Goal: Browse casually: Explore the website without a specific task or goal

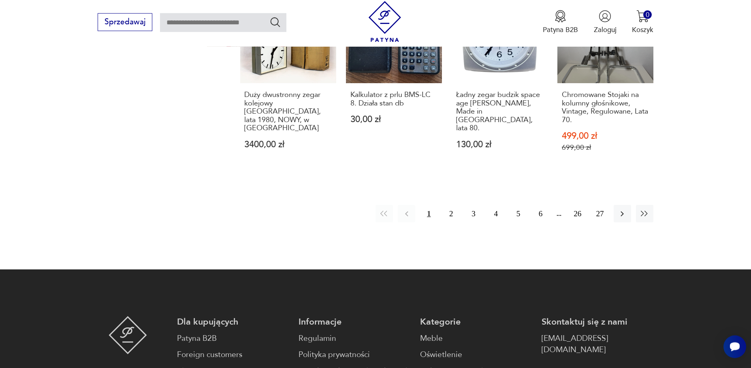
scroll to position [977, 0]
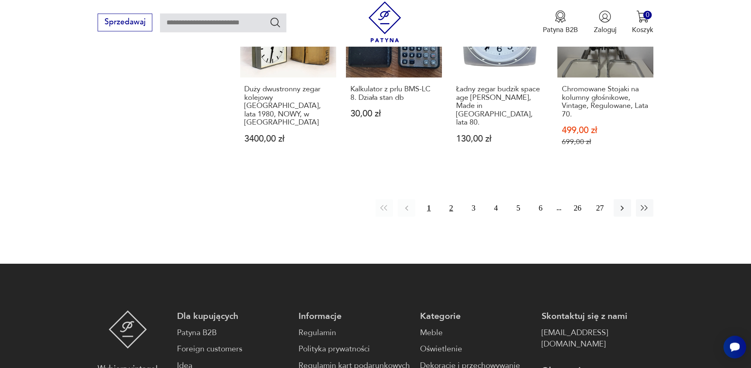
click at [451, 201] on button "2" at bounding box center [451, 207] width 17 height 17
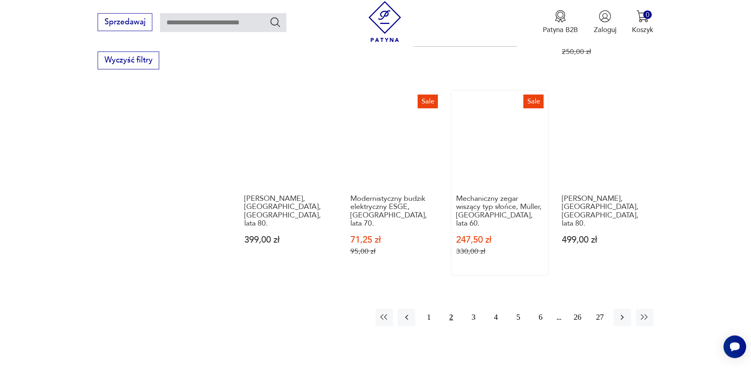
scroll to position [912, 0]
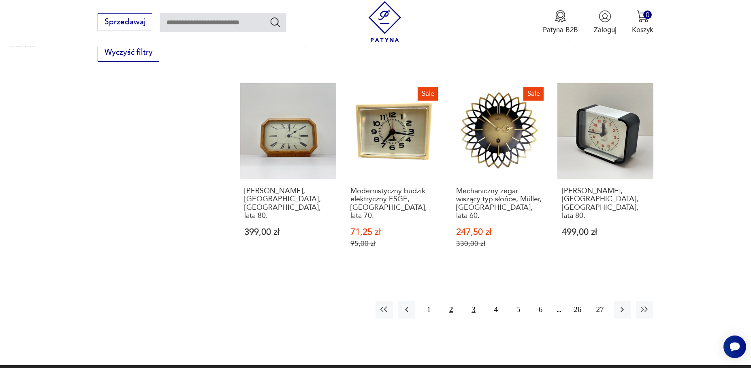
click at [473, 301] on button "3" at bounding box center [473, 309] width 17 height 17
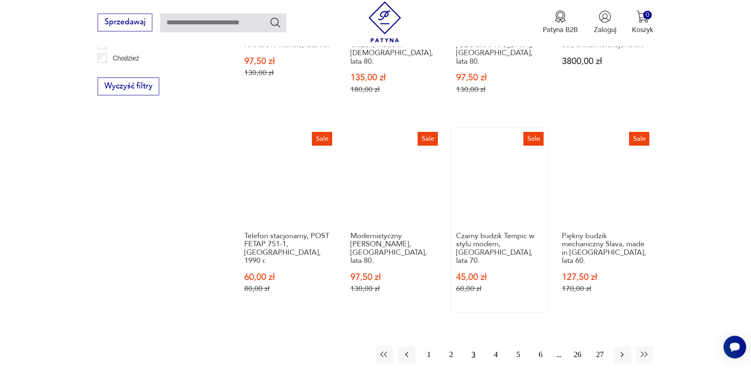
scroll to position [968, 0]
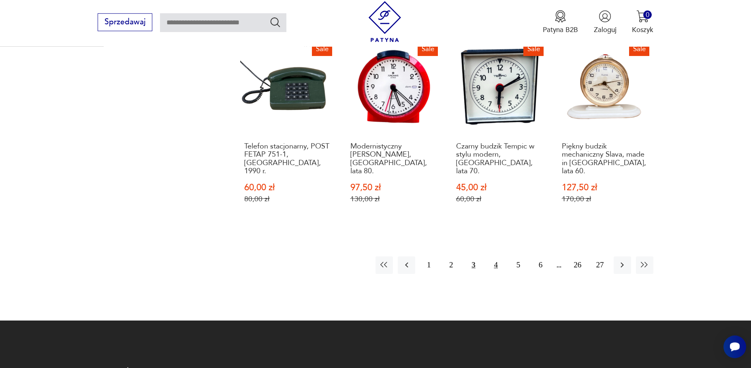
click at [498, 256] on button "4" at bounding box center [496, 264] width 17 height 17
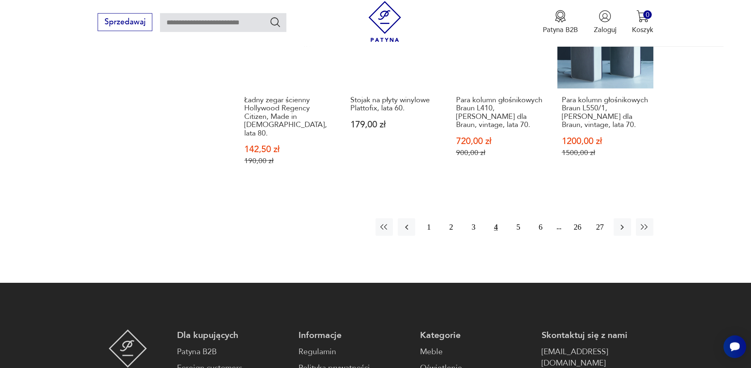
scroll to position [1024, 0]
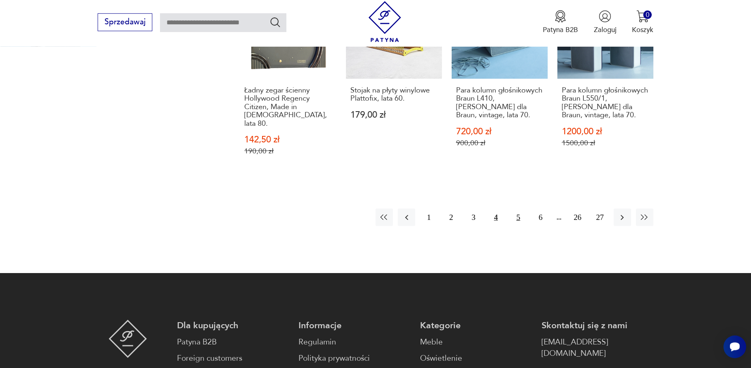
click at [520, 208] on button "5" at bounding box center [518, 216] width 17 height 17
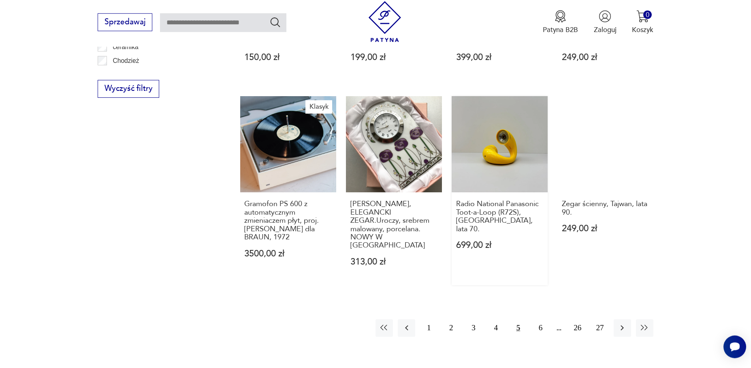
scroll to position [912, 0]
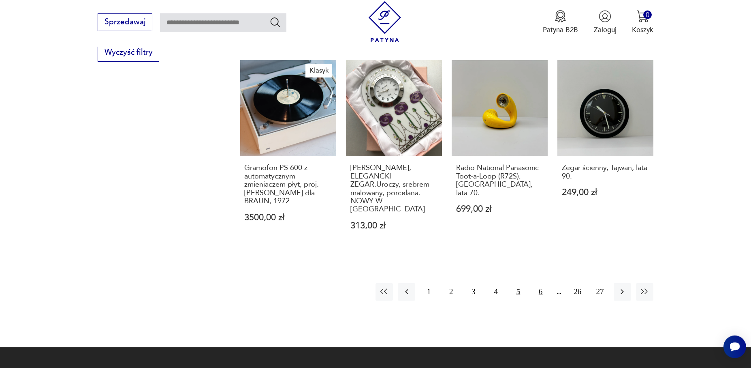
click at [541, 283] on button "6" at bounding box center [540, 291] width 17 height 17
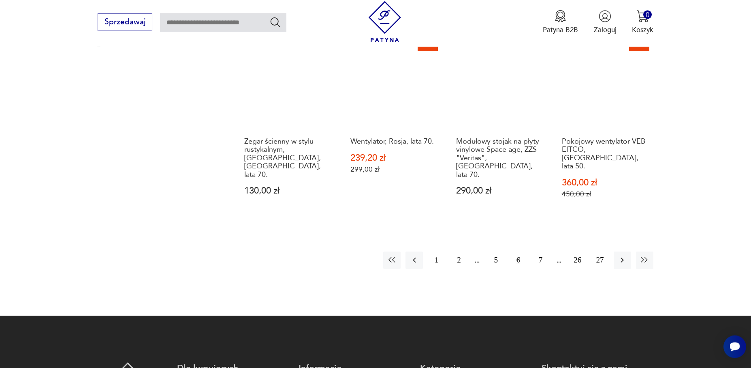
scroll to position [968, 0]
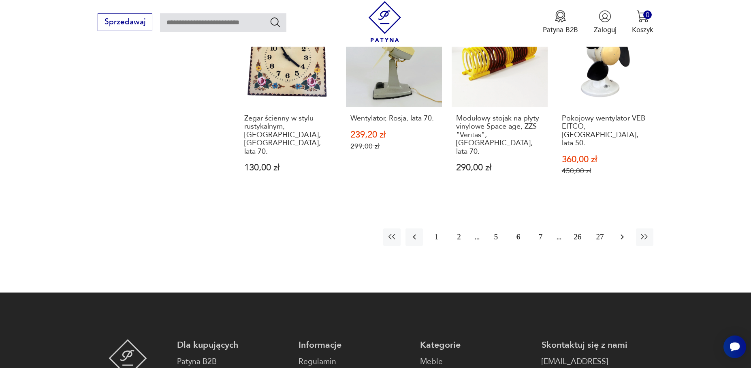
click at [623, 234] on icon "button" at bounding box center [622, 236] width 3 height 5
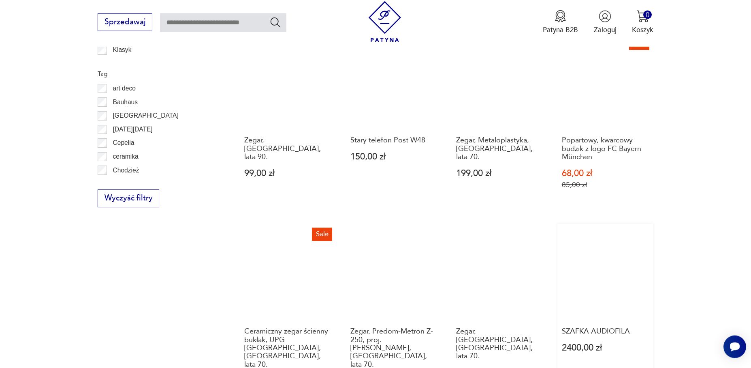
scroll to position [856, 0]
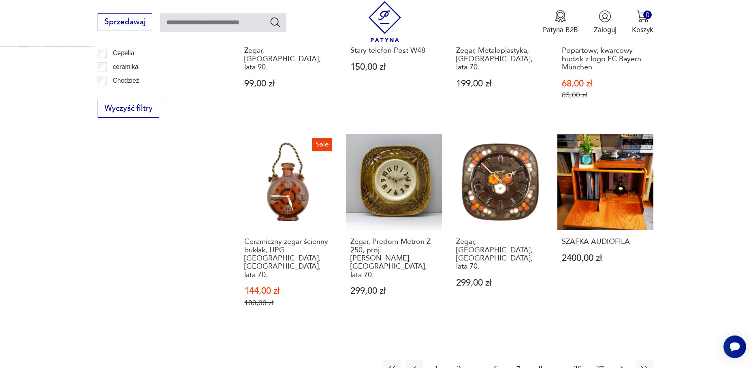
click at [625, 364] on icon "button" at bounding box center [623, 369] width 10 height 10
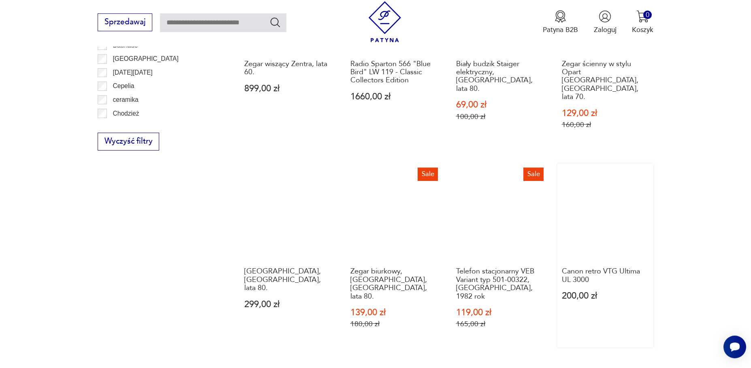
scroll to position [856, 0]
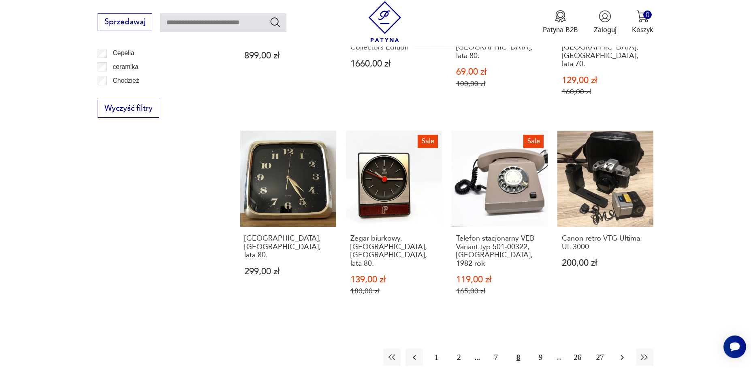
click at [626, 352] on icon "button" at bounding box center [623, 357] width 10 height 10
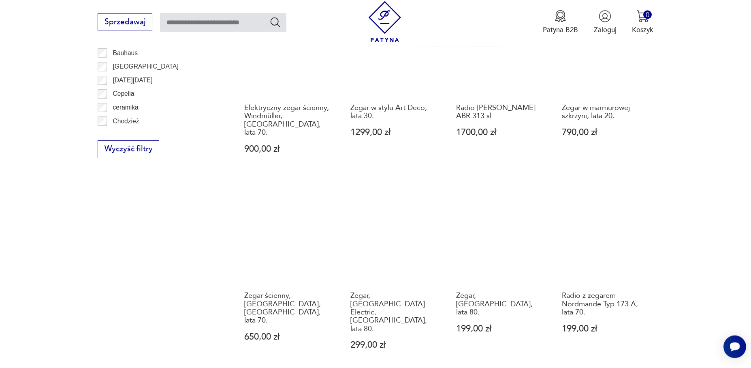
scroll to position [912, 0]
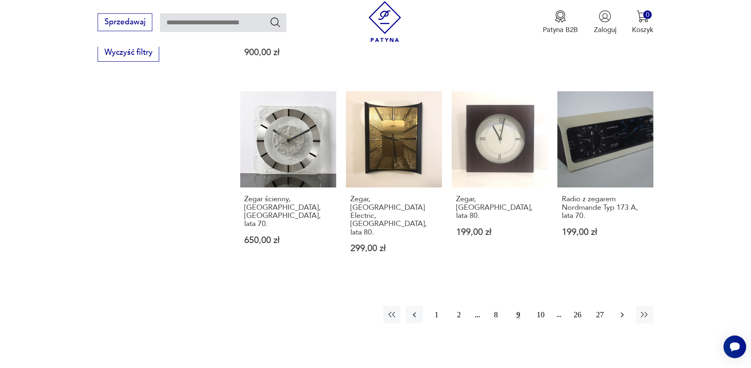
click at [625, 310] on icon "button" at bounding box center [623, 315] width 10 height 10
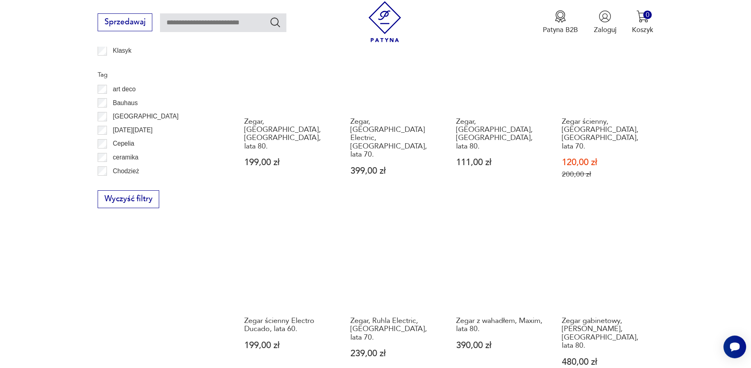
scroll to position [800, 0]
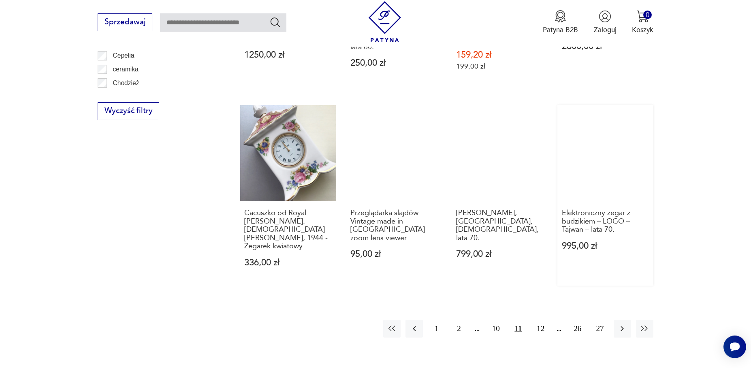
scroll to position [856, 0]
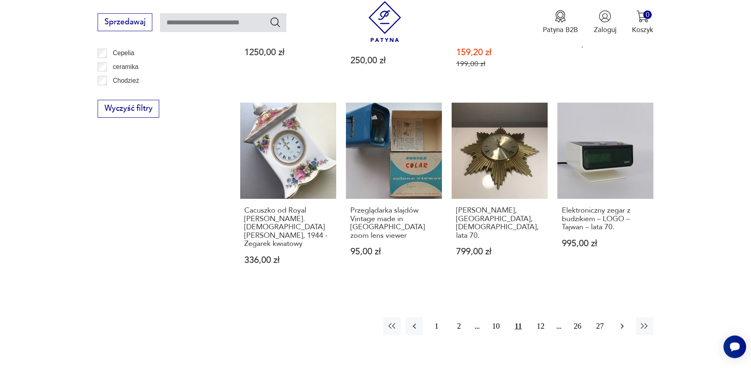
click at [624, 321] on icon "button" at bounding box center [623, 326] width 10 height 10
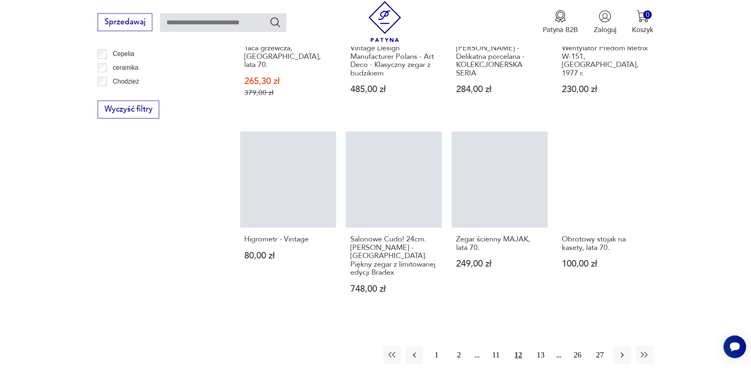
scroll to position [856, 0]
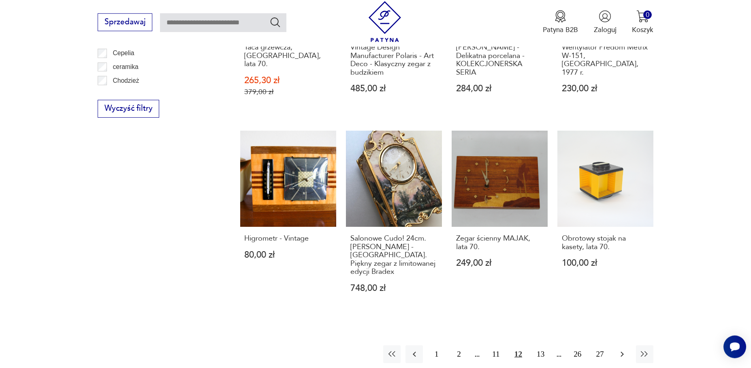
click at [623, 351] on icon "button" at bounding box center [622, 353] width 3 height 5
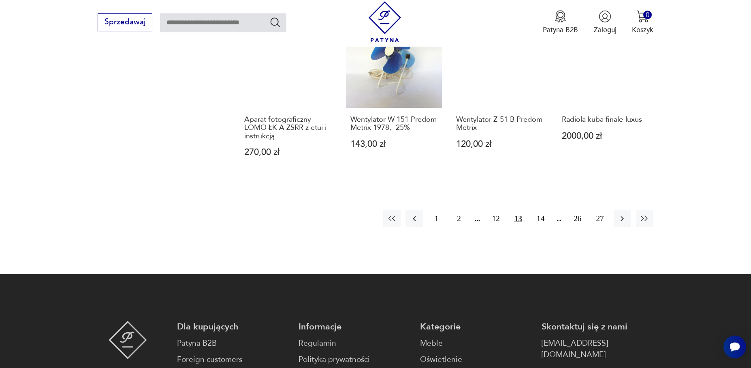
scroll to position [1024, 0]
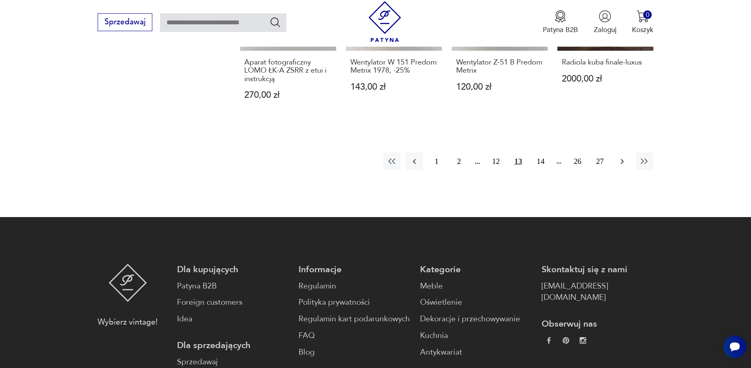
click at [625, 156] on icon "button" at bounding box center [623, 161] width 10 height 10
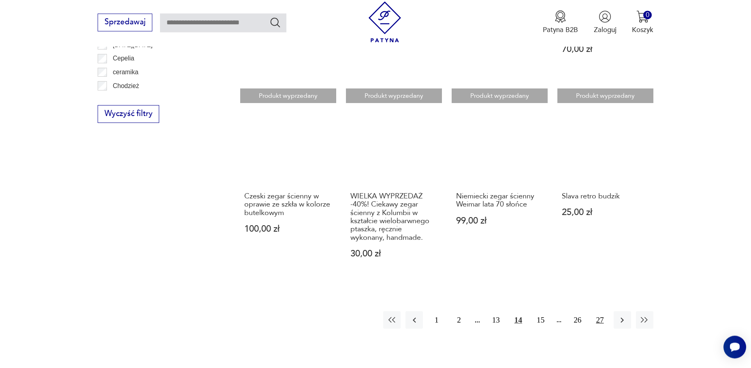
scroll to position [856, 0]
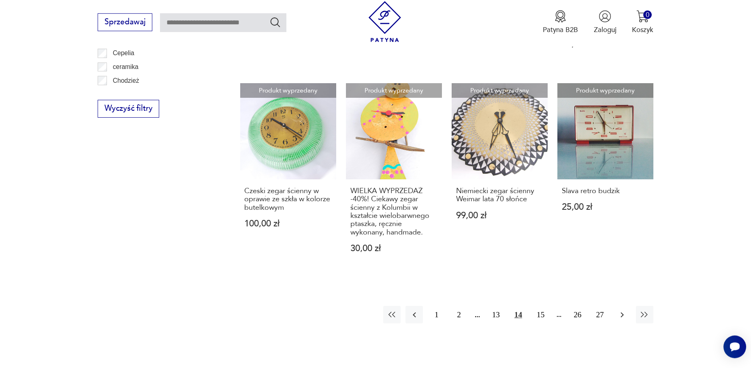
click at [624, 312] on button "button" at bounding box center [622, 314] width 17 height 17
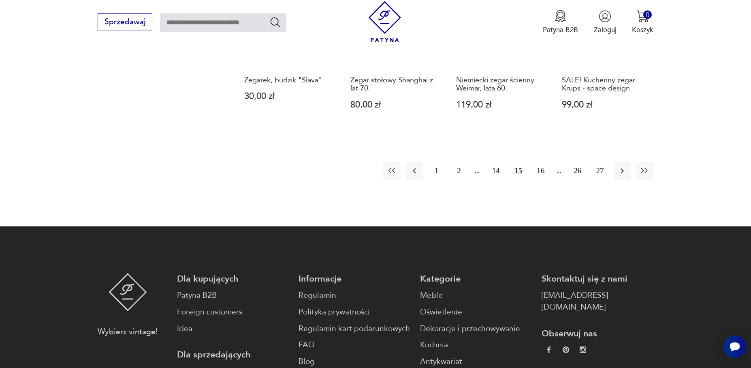
scroll to position [968, 0]
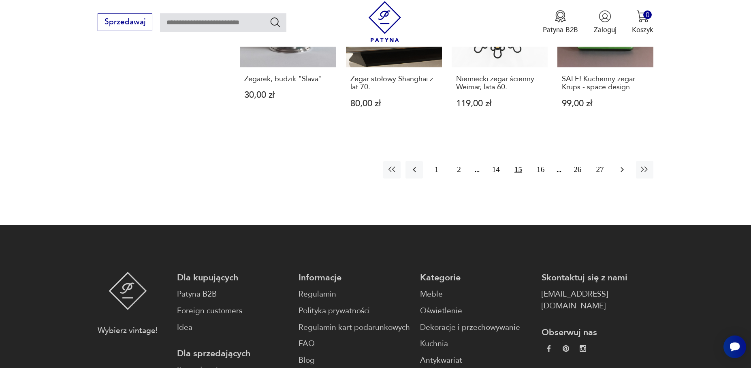
click at [619, 170] on icon "button" at bounding box center [623, 170] width 10 height 10
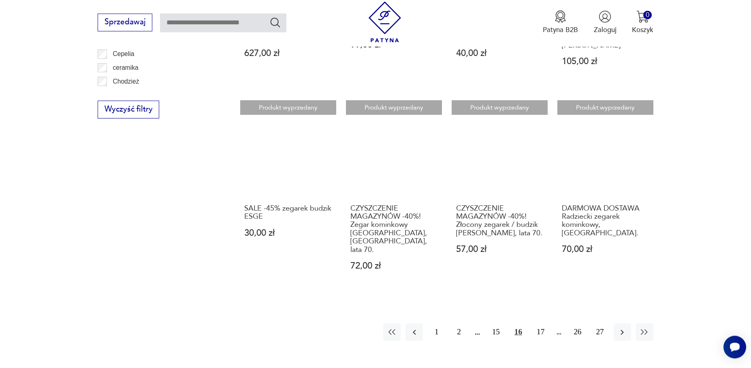
scroll to position [856, 0]
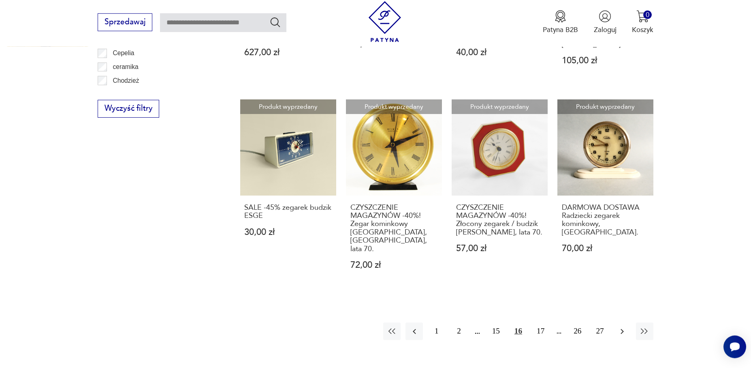
click at [621, 326] on icon "button" at bounding box center [623, 331] width 10 height 10
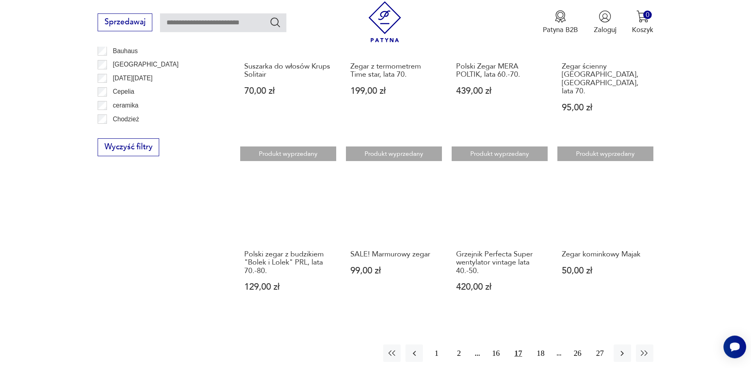
scroll to position [856, 0]
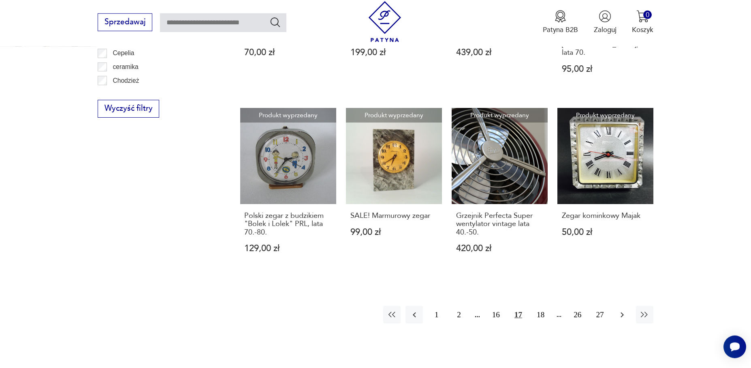
click at [622, 310] on icon "button" at bounding box center [623, 315] width 10 height 10
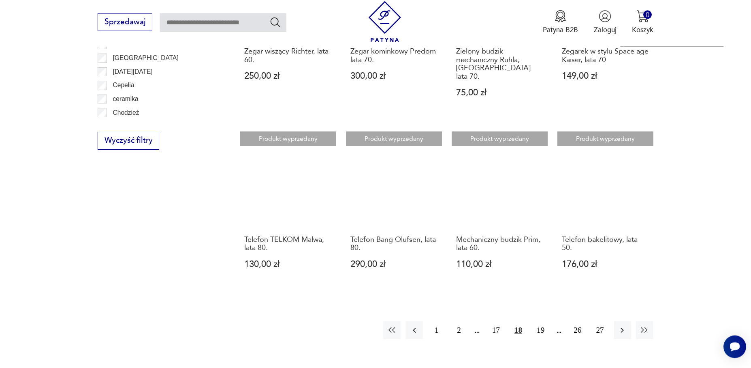
scroll to position [856, 0]
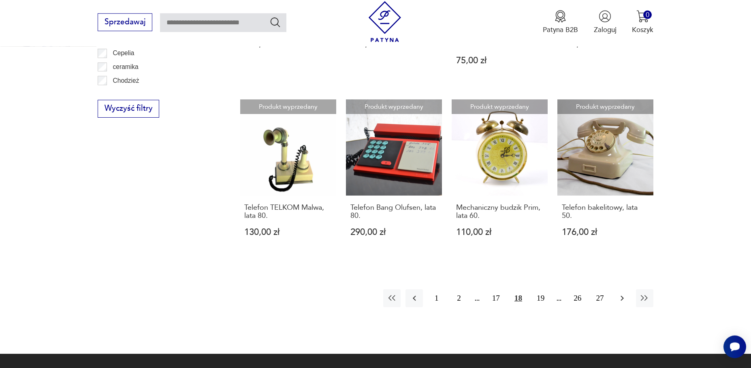
click at [620, 293] on icon "button" at bounding box center [623, 298] width 10 height 10
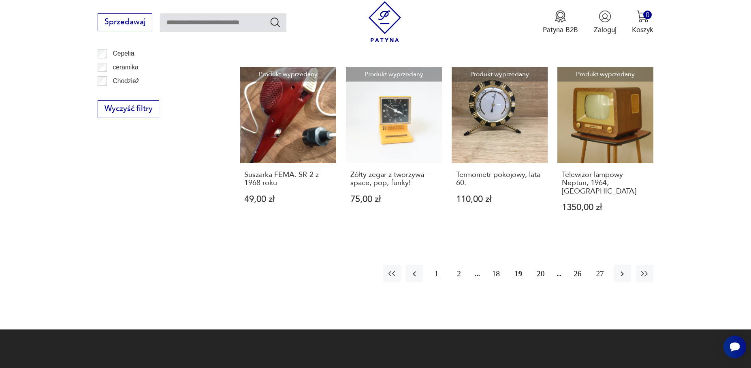
scroll to position [856, 0]
click at [623, 268] on icon "button" at bounding box center [623, 273] width 10 height 10
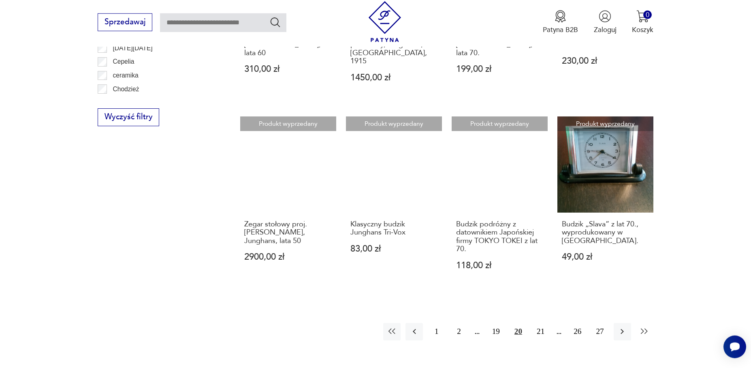
scroll to position [856, 0]
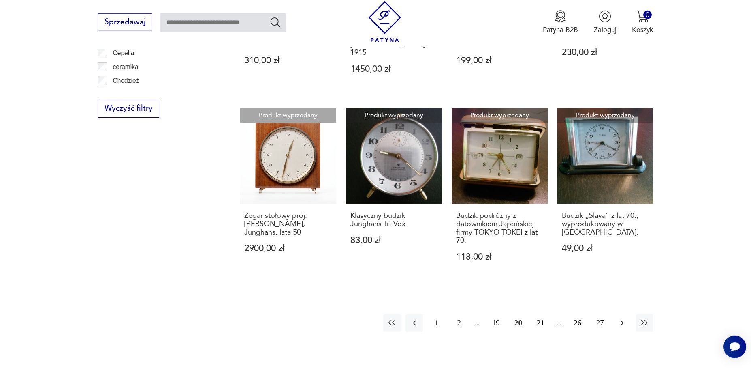
click at [625, 318] on icon "button" at bounding box center [623, 323] width 10 height 10
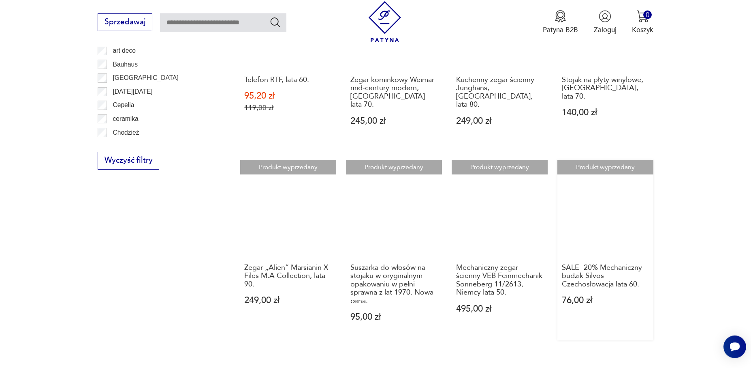
scroll to position [856, 0]
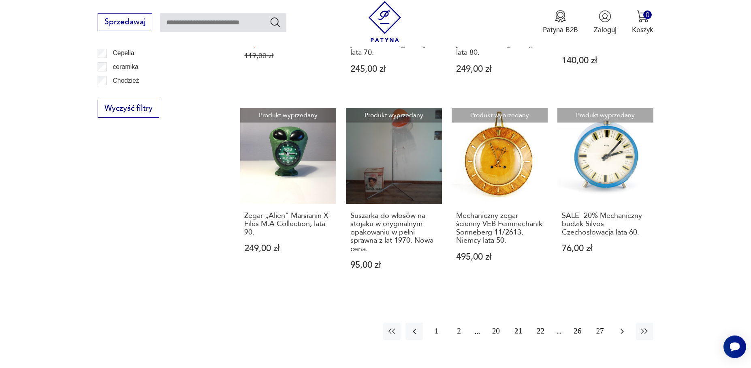
click at [627, 326] on icon "button" at bounding box center [623, 331] width 10 height 10
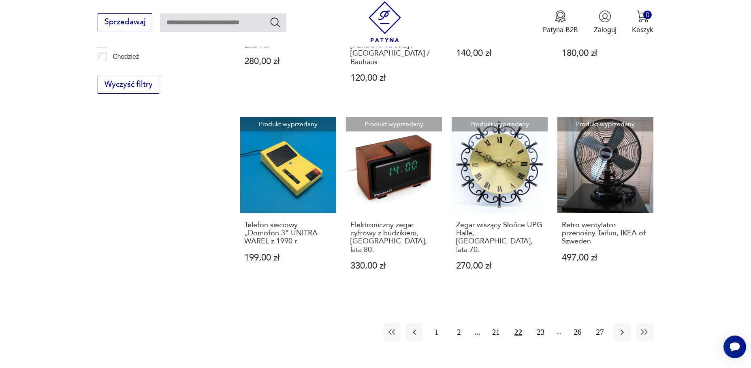
scroll to position [912, 0]
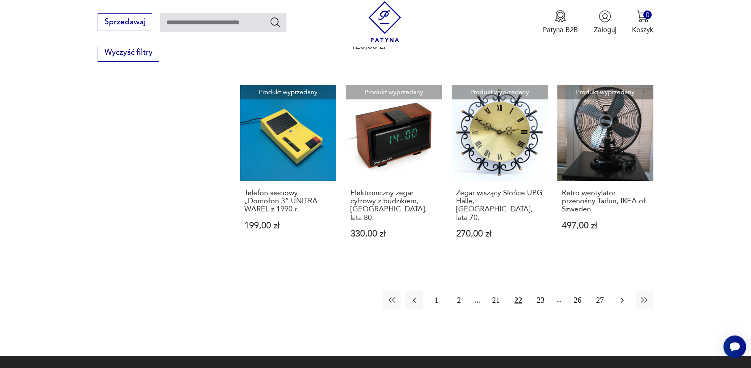
click at [627, 295] on icon "button" at bounding box center [623, 300] width 10 height 10
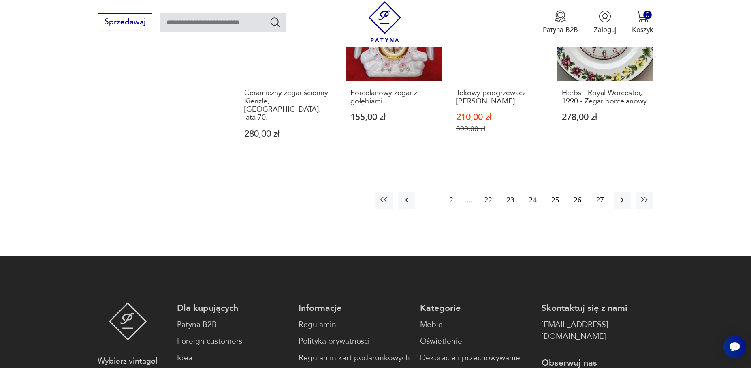
scroll to position [968, 0]
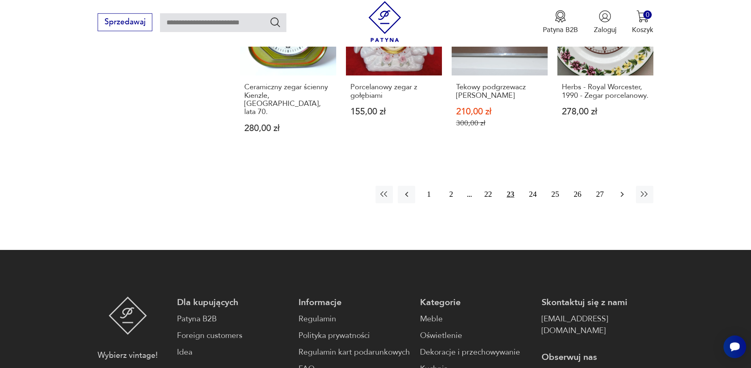
click at [622, 189] on icon "button" at bounding box center [623, 194] width 10 height 10
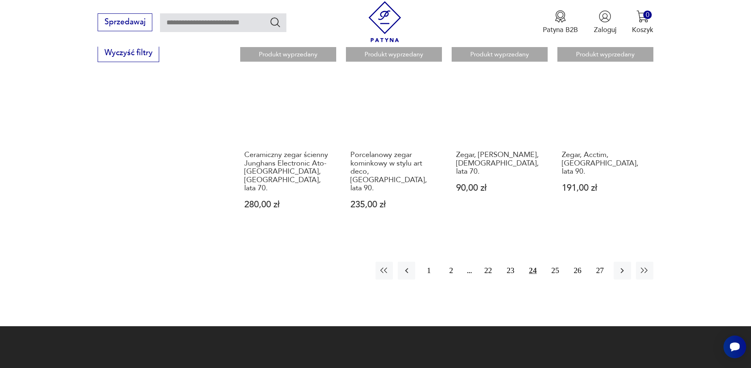
scroll to position [912, 0]
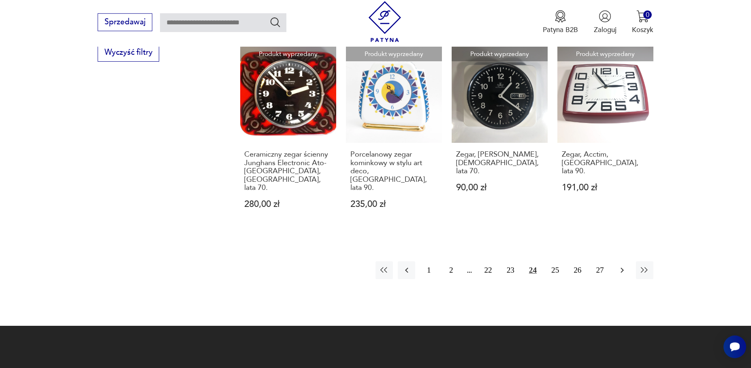
click at [625, 265] on icon "button" at bounding box center [623, 270] width 10 height 10
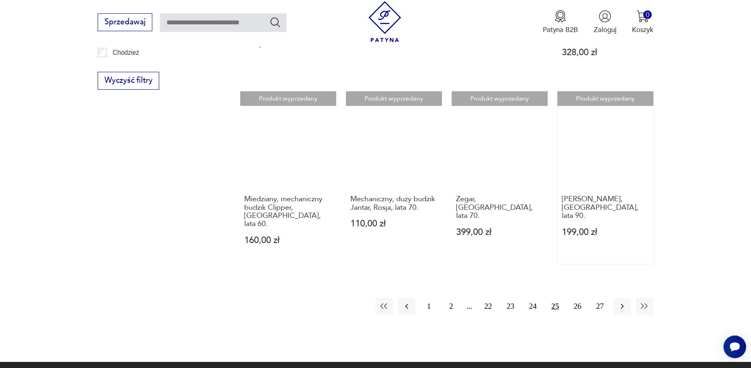
scroll to position [912, 0]
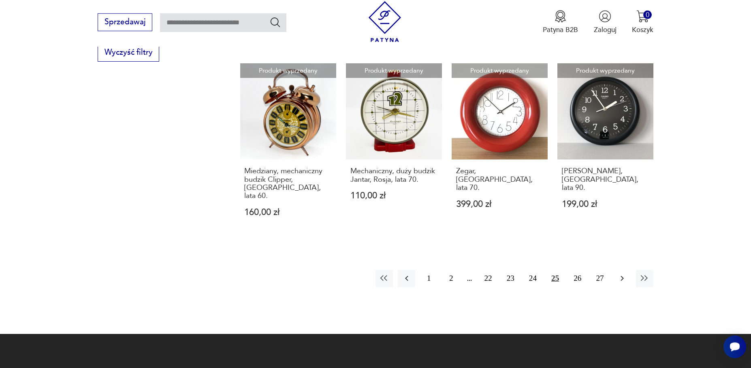
click at [622, 273] on icon "button" at bounding box center [623, 278] width 10 height 10
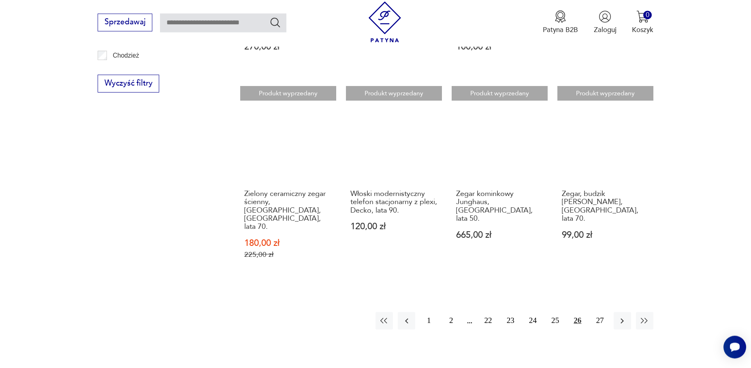
scroll to position [856, 0]
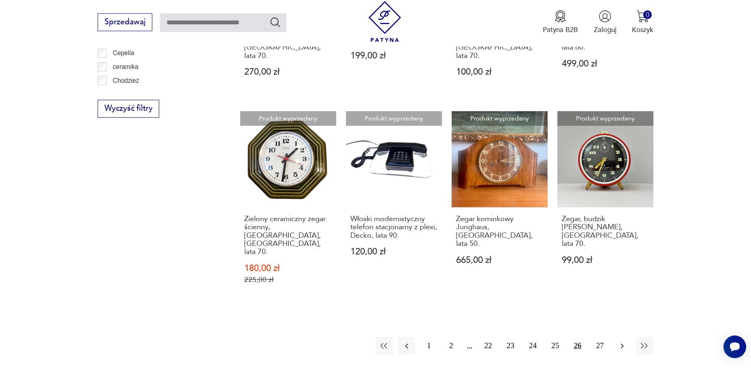
click at [624, 341] on icon "button" at bounding box center [623, 346] width 10 height 10
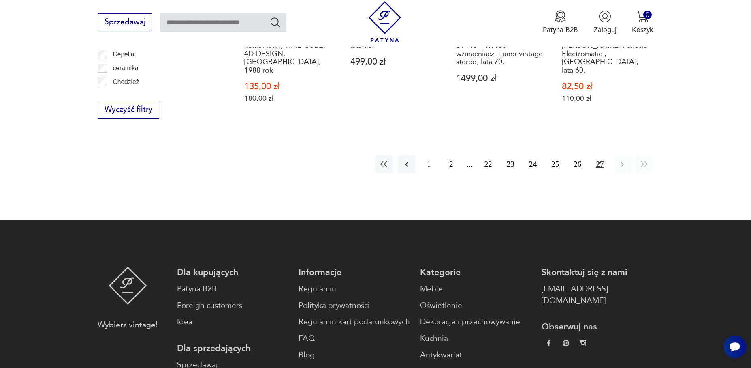
scroll to position [856, 0]
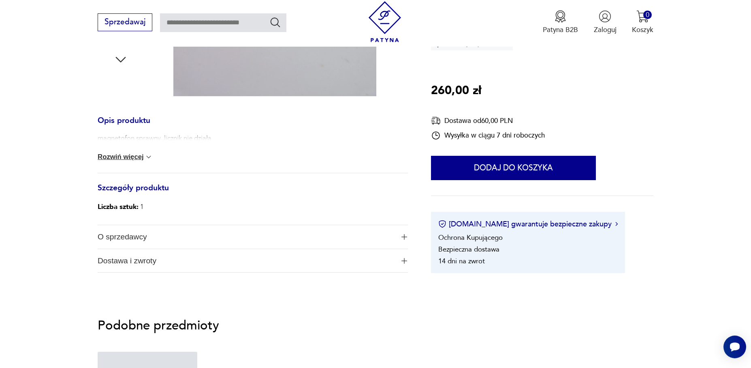
scroll to position [336, 0]
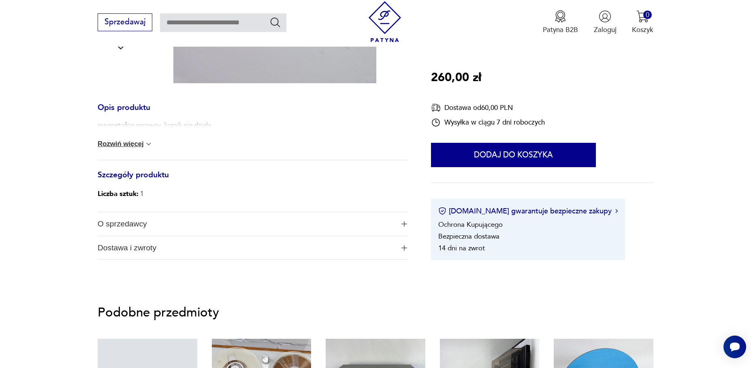
click at [133, 146] on button "Rozwiń więcej" at bounding box center [125, 144] width 55 height 8
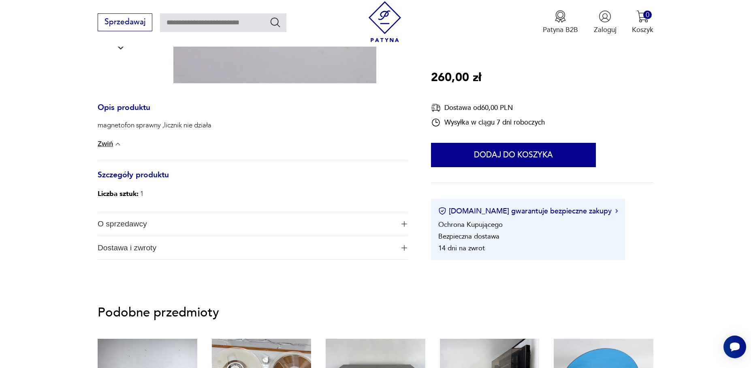
click at [136, 225] on span "O sprzedawcy" at bounding box center [246, 224] width 297 height 24
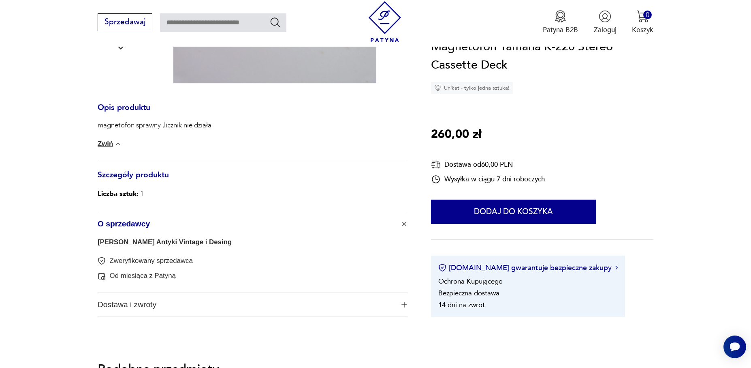
click at [137, 223] on span "O sprzedawcy" at bounding box center [246, 224] width 297 height 24
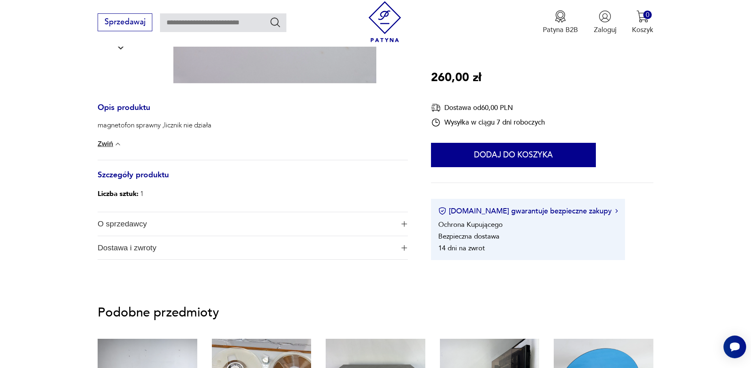
click at [122, 248] on span "Dostawa i zwroty" at bounding box center [246, 248] width 297 height 24
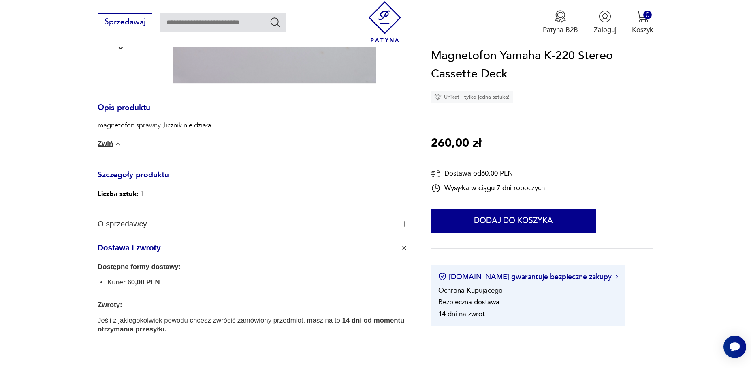
click at [122, 248] on span "Dostawa i zwroty" at bounding box center [246, 248] width 297 height 24
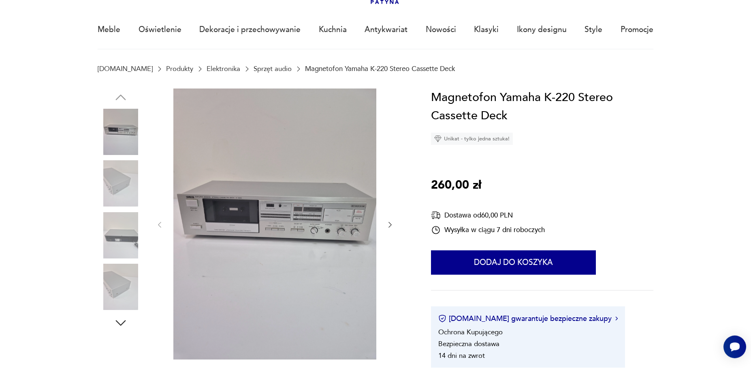
scroll to position [56, 0]
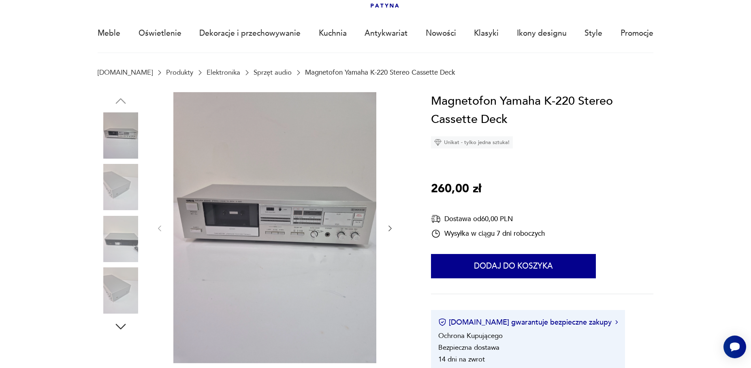
click at [240, 206] on img at bounding box center [274, 227] width 203 height 271
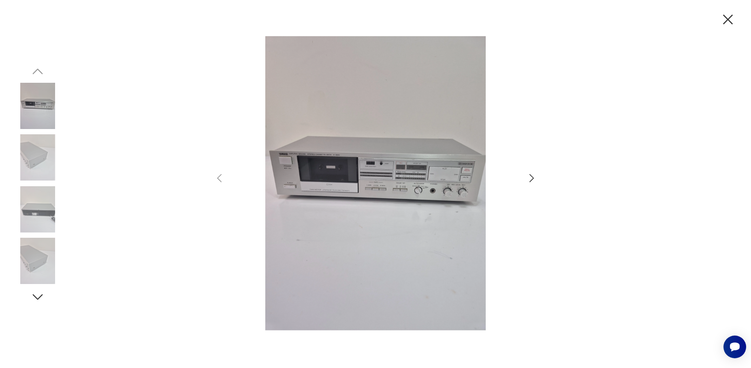
click at [529, 174] on icon "button" at bounding box center [532, 178] width 12 height 12
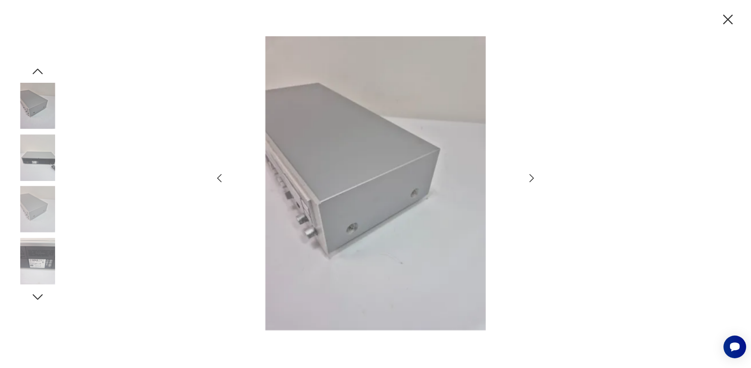
click at [529, 174] on icon "button" at bounding box center [532, 178] width 12 height 12
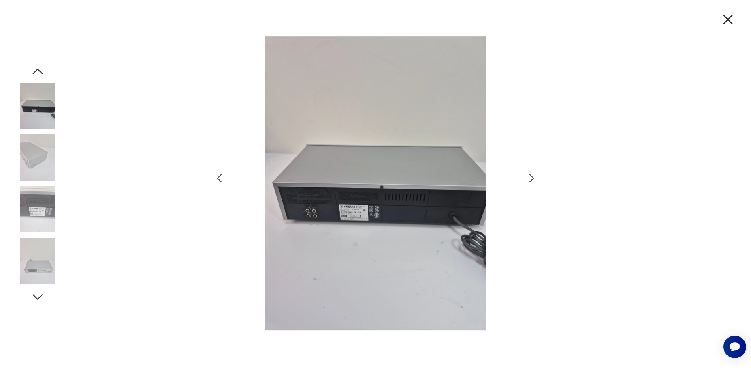
click at [529, 174] on icon "button" at bounding box center [532, 178] width 12 height 12
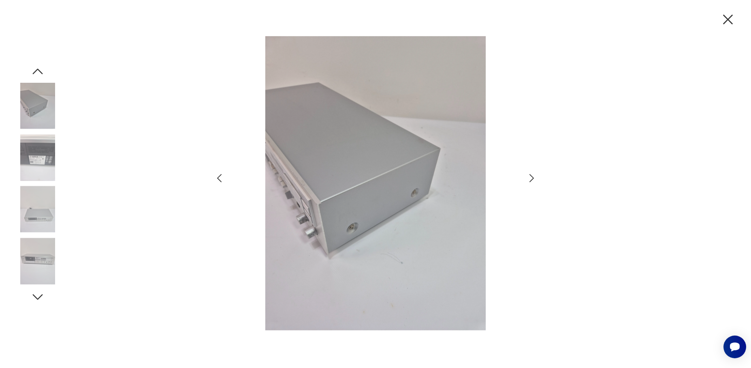
click at [529, 174] on icon "button" at bounding box center [532, 178] width 12 height 12
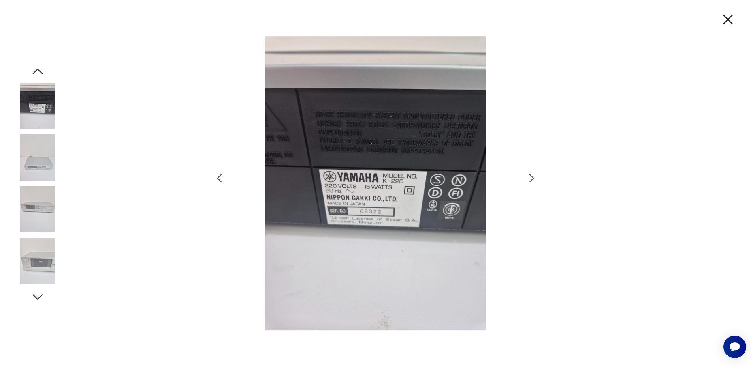
click at [532, 177] on icon "button" at bounding box center [532, 178] width 12 height 12
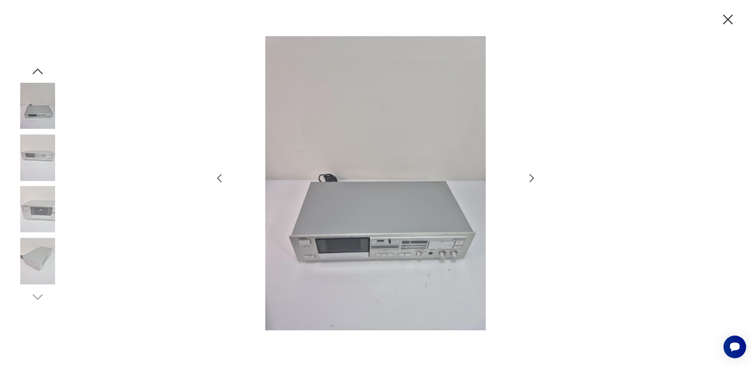
click at [534, 175] on icon "button" at bounding box center [532, 178] width 12 height 12
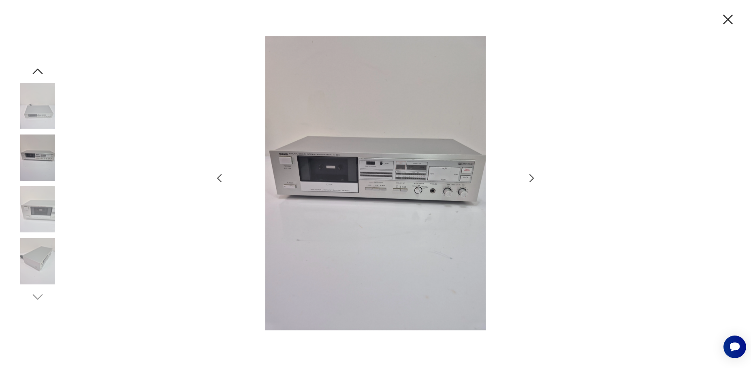
click at [361, 161] on img at bounding box center [375, 183] width 281 height 294
click at [357, 178] on img at bounding box center [375, 183] width 281 height 294
click at [726, 24] on icon "button" at bounding box center [728, 19] width 17 height 17
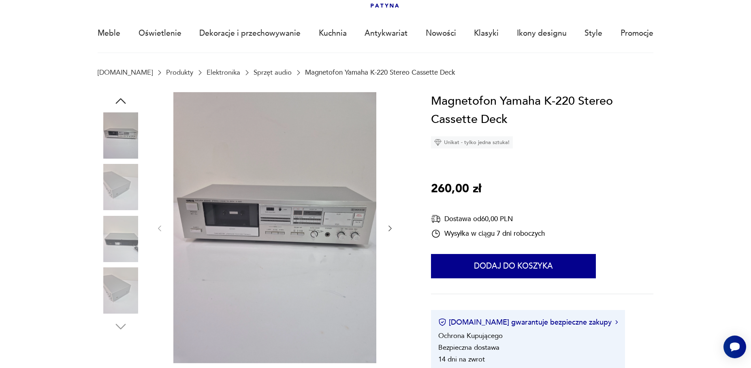
click at [344, 225] on img at bounding box center [274, 227] width 203 height 271
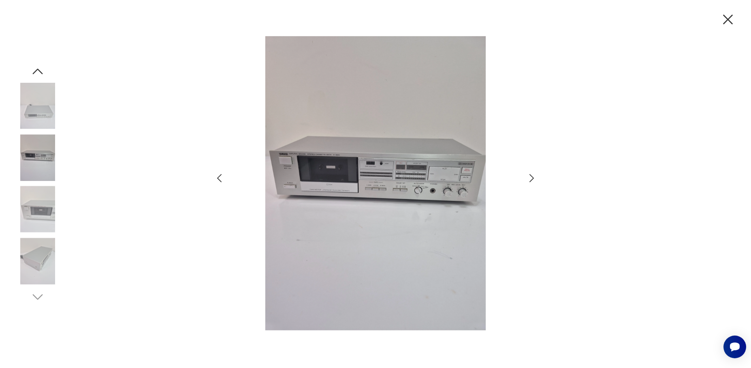
click at [727, 23] on icon "button" at bounding box center [728, 19] width 17 height 17
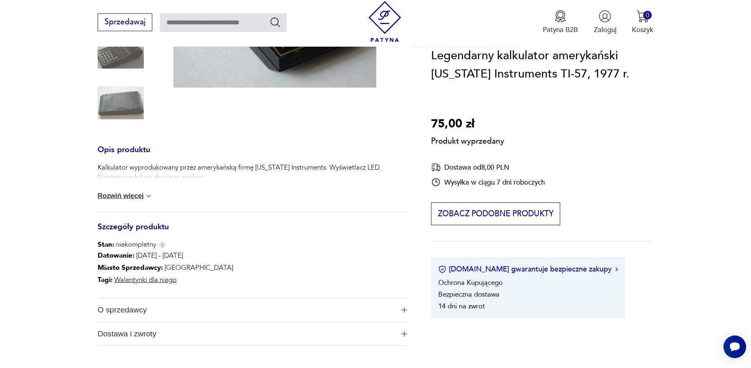
scroll to position [224, 0]
click at [106, 197] on button "Rozwiń więcej" at bounding box center [125, 195] width 55 height 8
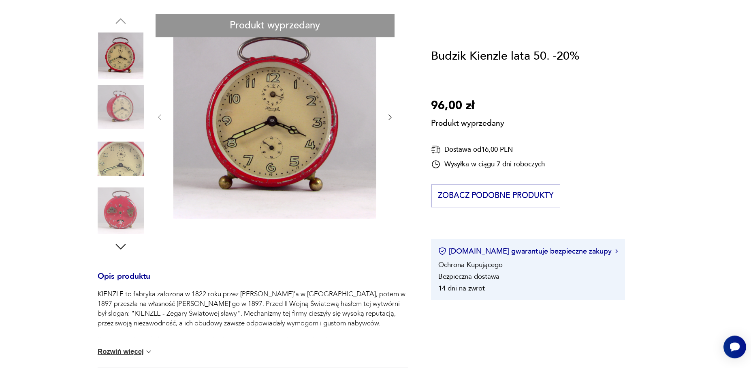
scroll to position [168, 0]
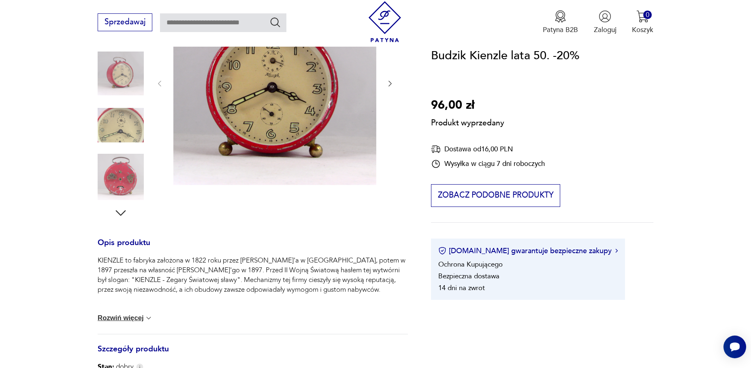
click at [141, 317] on button "Rozwiń więcej" at bounding box center [125, 318] width 55 height 8
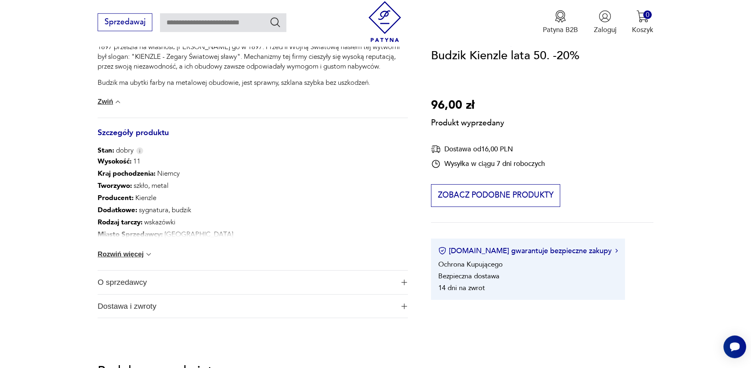
scroll to position [391, 0]
click at [132, 253] on button "Rozwiń więcej" at bounding box center [125, 253] width 55 height 8
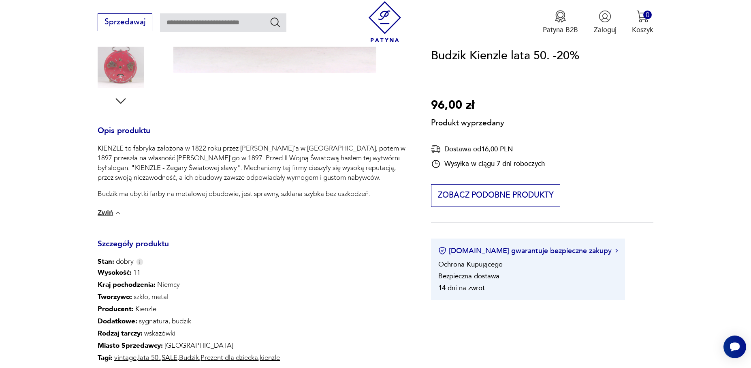
scroll to position [56, 0]
